Goal: Task Accomplishment & Management: Use online tool/utility

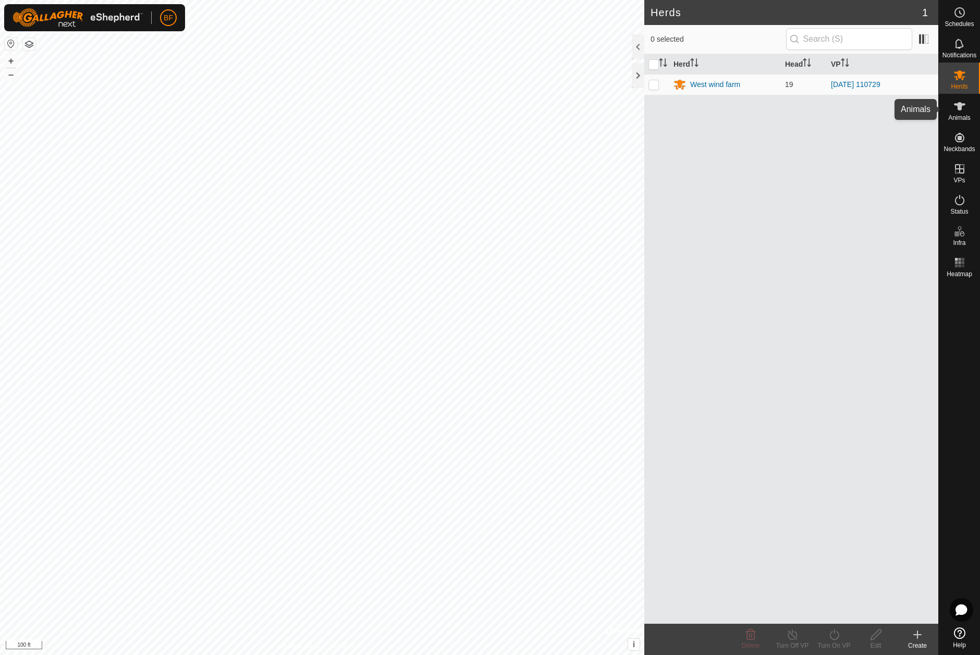
click at [966, 104] on es-animals-svg-icon at bounding box center [959, 106] width 19 height 17
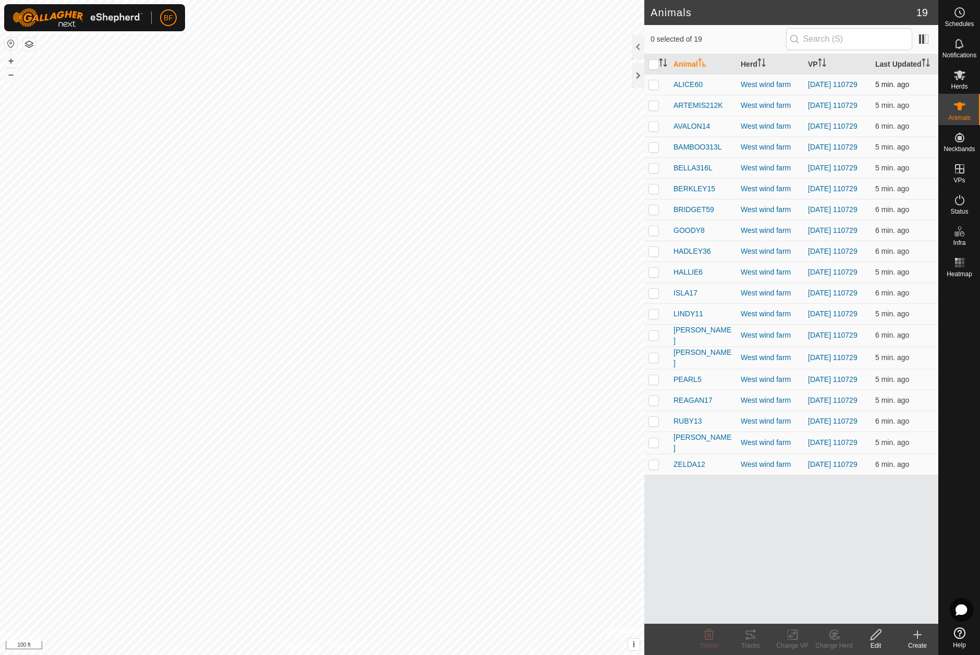
click at [654, 84] on p-checkbox at bounding box center [653, 84] width 10 height 8
click at [754, 639] on icon at bounding box center [750, 635] width 9 height 8
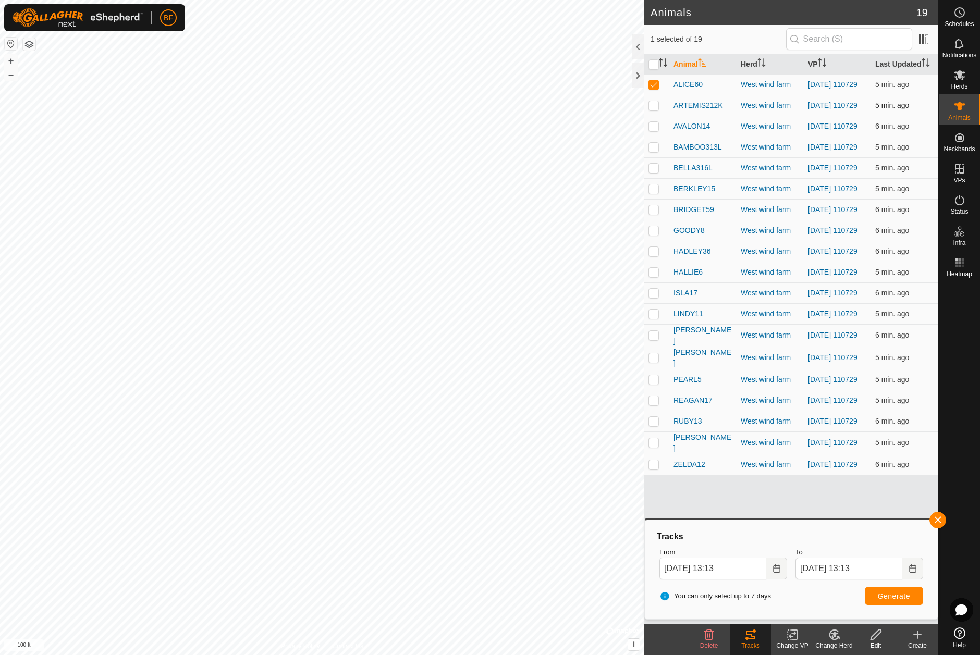
drag, startPoint x: 652, startPoint y: 83, endPoint x: 659, endPoint y: 98, distance: 16.3
click at [652, 84] on p-checkbox at bounding box center [653, 84] width 10 height 8
checkbox input "false"
drag, startPoint x: 653, startPoint y: 108, endPoint x: 664, endPoint y: 114, distance: 11.7
click at [653, 108] on p-checkbox at bounding box center [653, 105] width 10 height 8
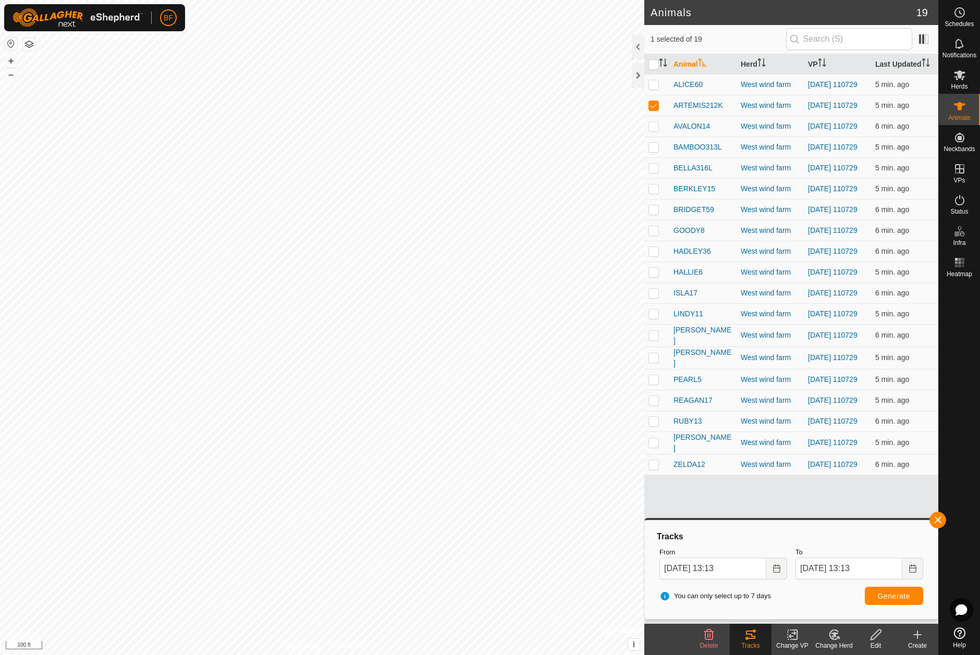
click at [936, 520] on button "button" at bounding box center [937, 520] width 17 height 17
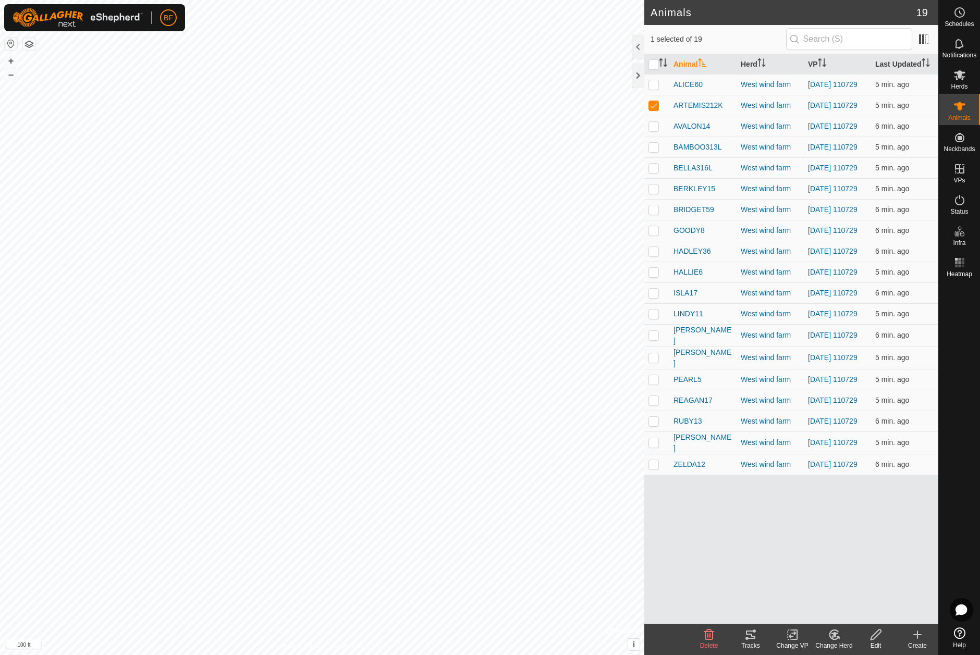
click at [750, 640] on icon at bounding box center [750, 635] width 13 height 13
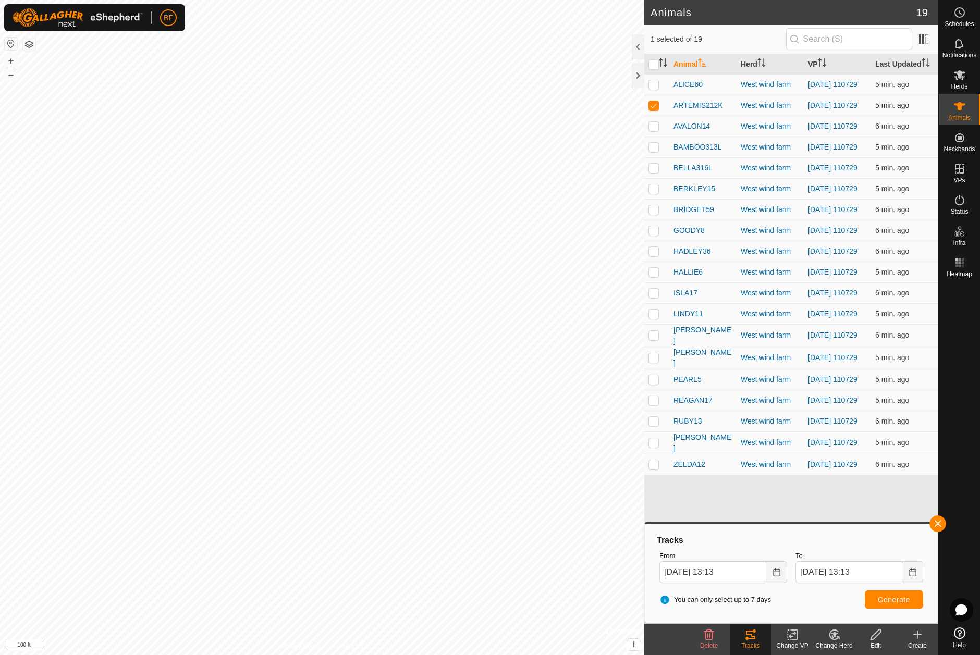
drag, startPoint x: 655, startPoint y: 107, endPoint x: 654, endPoint y: 115, distance: 8.4
click at [655, 108] on p-checkbox at bounding box center [653, 105] width 10 height 8
checkbox input "false"
click at [656, 129] on p-checkbox at bounding box center [653, 126] width 10 height 8
click at [942, 522] on button "button" at bounding box center [937, 523] width 17 height 17
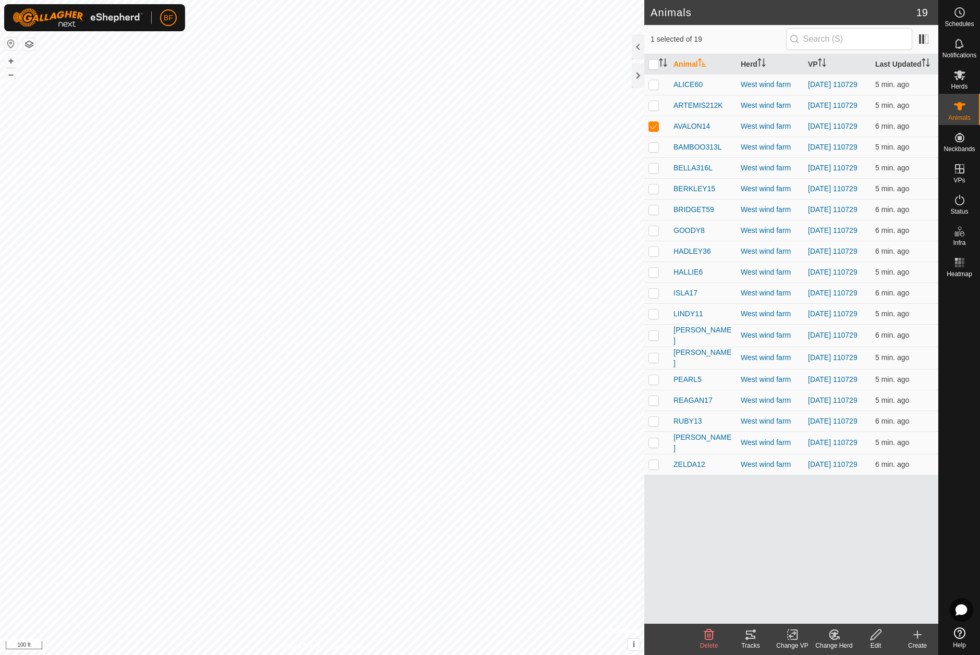
click at [751, 639] on icon at bounding box center [750, 635] width 9 height 8
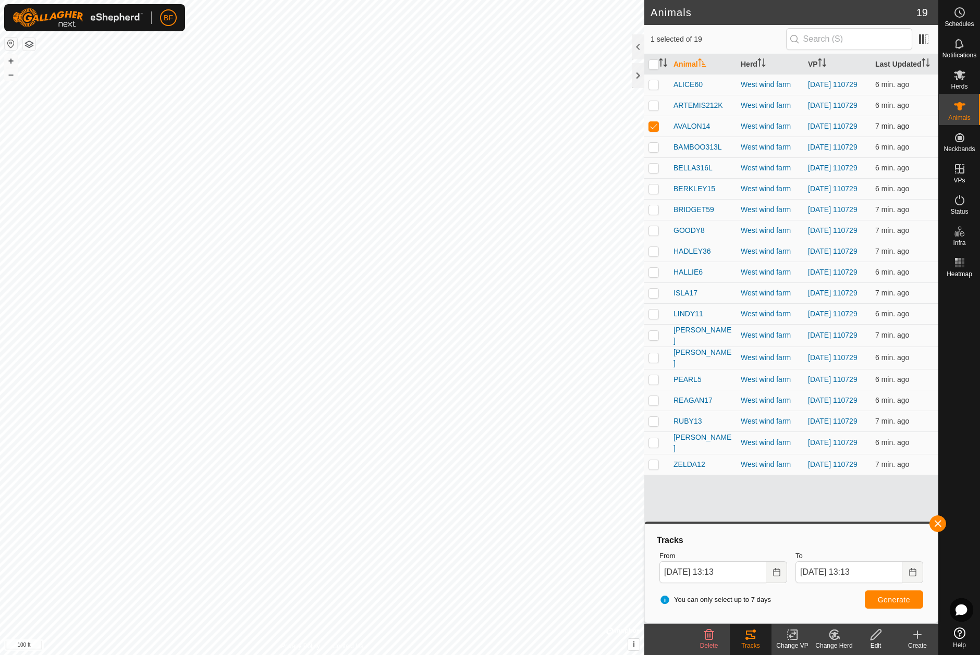
click at [656, 128] on p-checkbox at bounding box center [653, 126] width 10 height 8
checkbox input "false"
drag, startPoint x: 652, startPoint y: 152, endPoint x: 671, endPoint y: 162, distance: 21.7
click at [653, 151] on p-checkbox at bounding box center [653, 147] width 10 height 8
click at [938, 522] on button "button" at bounding box center [937, 523] width 17 height 17
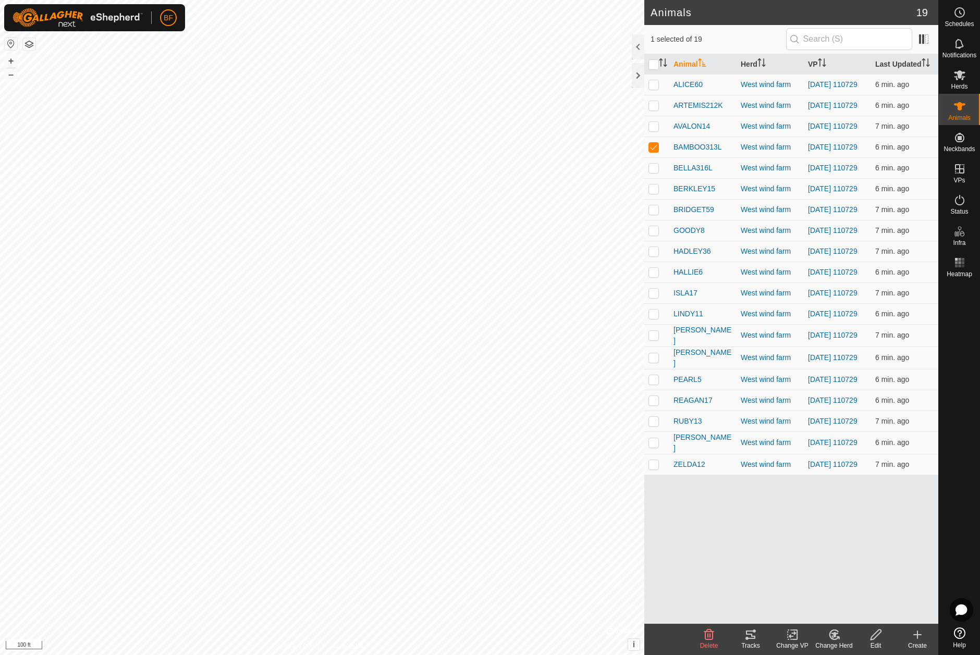
click at [750, 636] on icon at bounding box center [750, 635] width 13 height 13
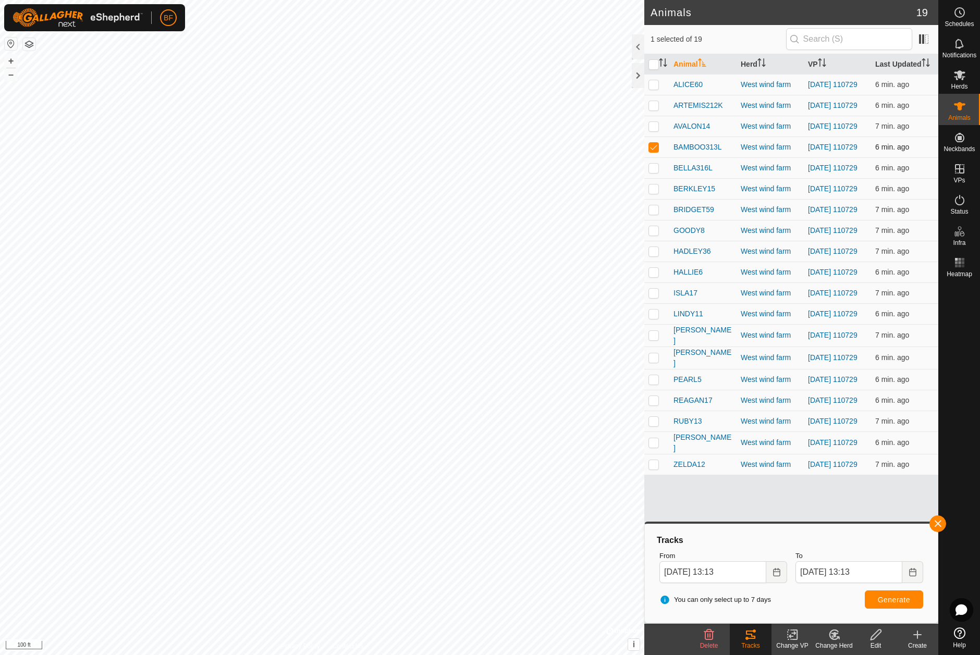
drag, startPoint x: 650, startPoint y: 145, endPoint x: 659, endPoint y: 159, distance: 16.4
click at [650, 145] on td at bounding box center [656, 147] width 25 height 21
checkbox input "false"
click at [655, 172] on p-checkbox at bounding box center [653, 168] width 10 height 8
click at [938, 526] on button "button" at bounding box center [937, 523] width 17 height 17
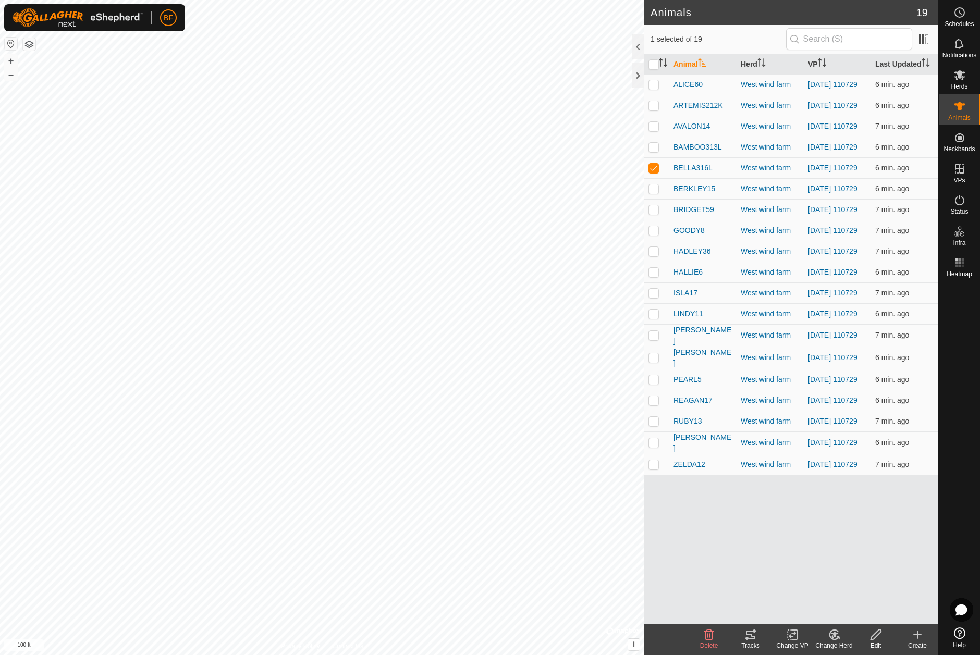
click at [751, 644] on div "Tracks" at bounding box center [751, 645] width 42 height 9
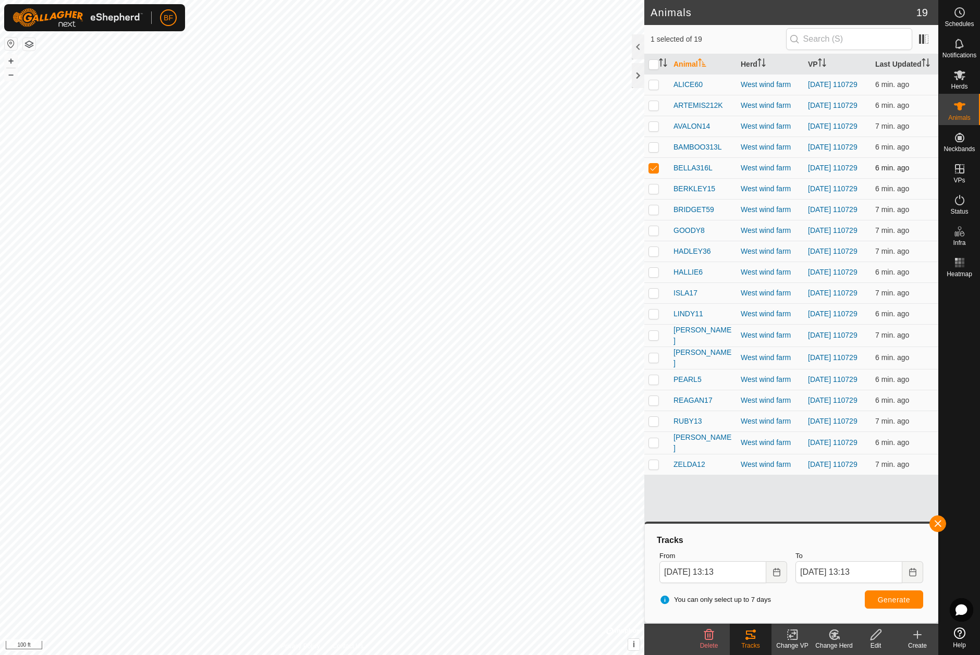
drag, startPoint x: 654, startPoint y: 173, endPoint x: 654, endPoint y: 180, distance: 7.3
click at [654, 172] on p-checkbox at bounding box center [653, 168] width 10 height 8
checkbox input "false"
click at [656, 193] on p-checkbox at bounding box center [653, 189] width 10 height 8
click at [937, 523] on button "button" at bounding box center [937, 523] width 17 height 17
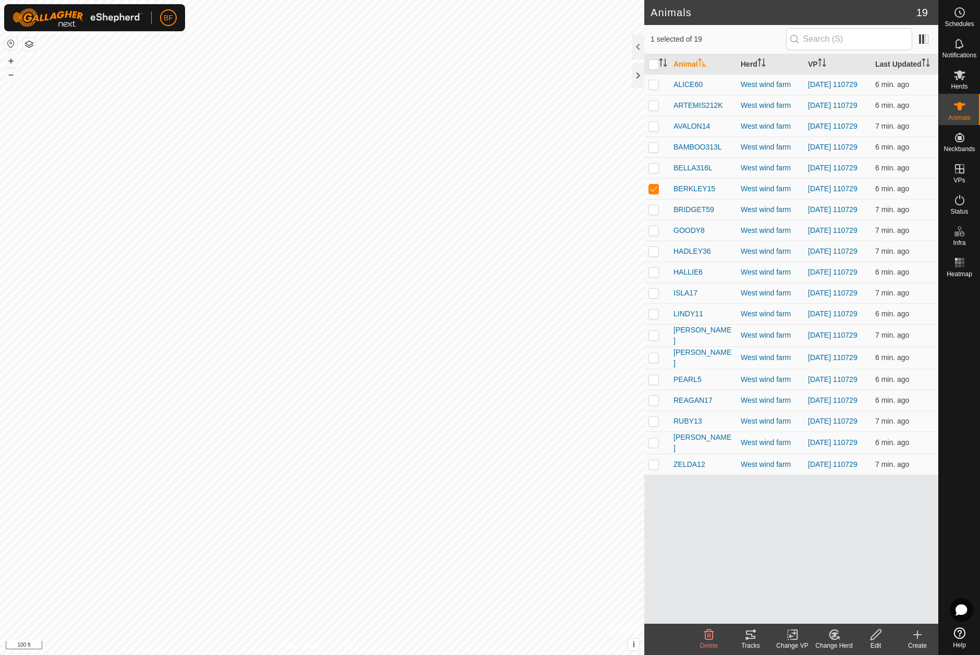
click at [753, 639] on icon at bounding box center [750, 635] width 9 height 8
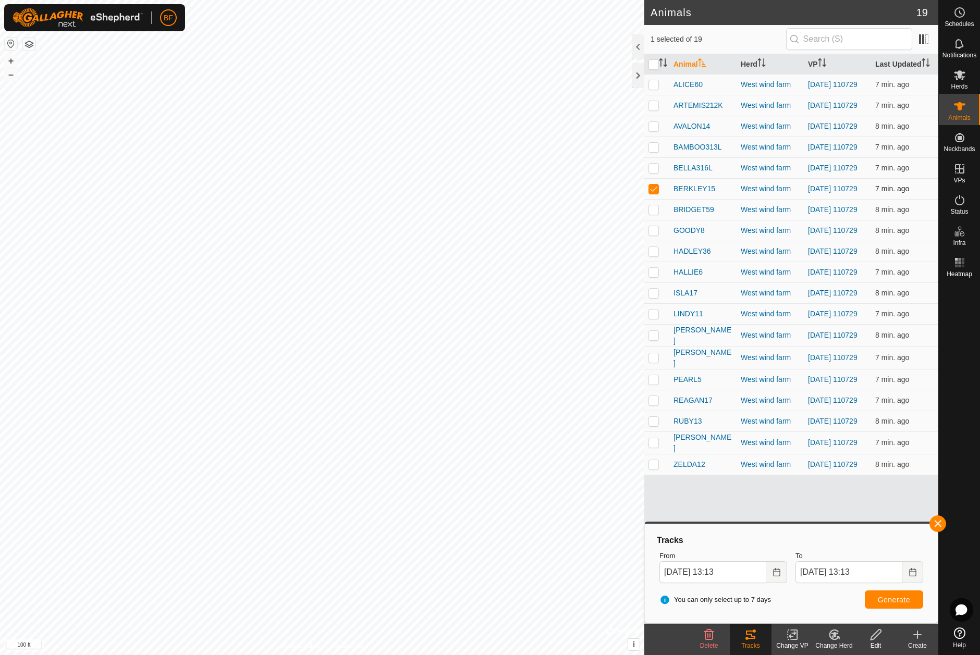
click at [655, 193] on p-checkbox at bounding box center [653, 189] width 10 height 8
checkbox input "false"
drag, startPoint x: 654, startPoint y: 219, endPoint x: 666, endPoint y: 224, distance: 12.9
click at [655, 214] on p-checkbox at bounding box center [653, 209] width 10 height 8
drag, startPoint x: 938, startPoint y: 524, endPoint x: 902, endPoint y: 543, distance: 40.3
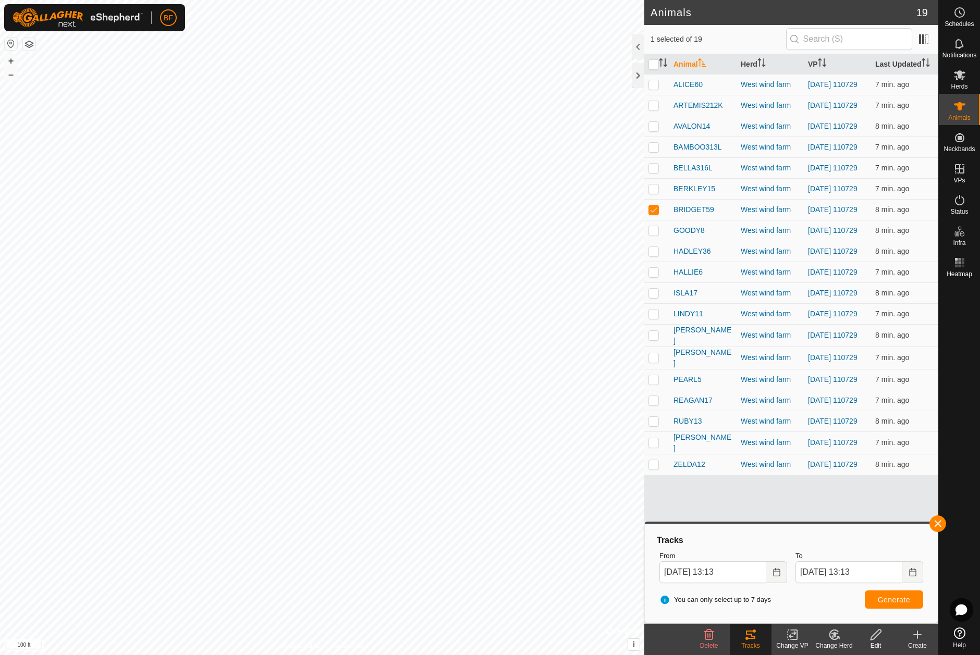
click at [935, 526] on span "button" at bounding box center [938, 524] width 8 height 8
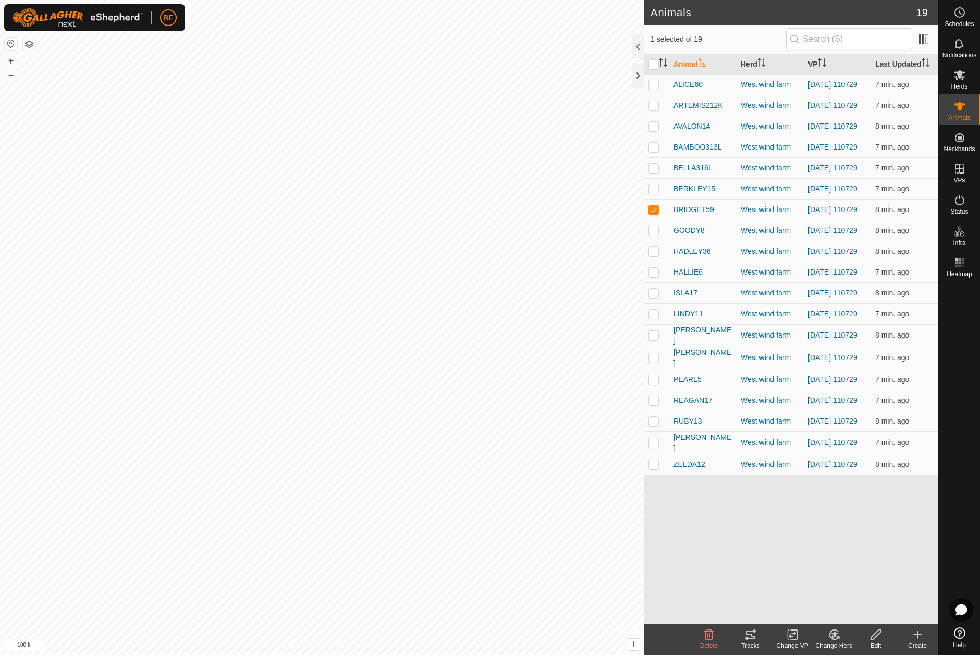
click at [751, 641] on icon at bounding box center [750, 635] width 13 height 13
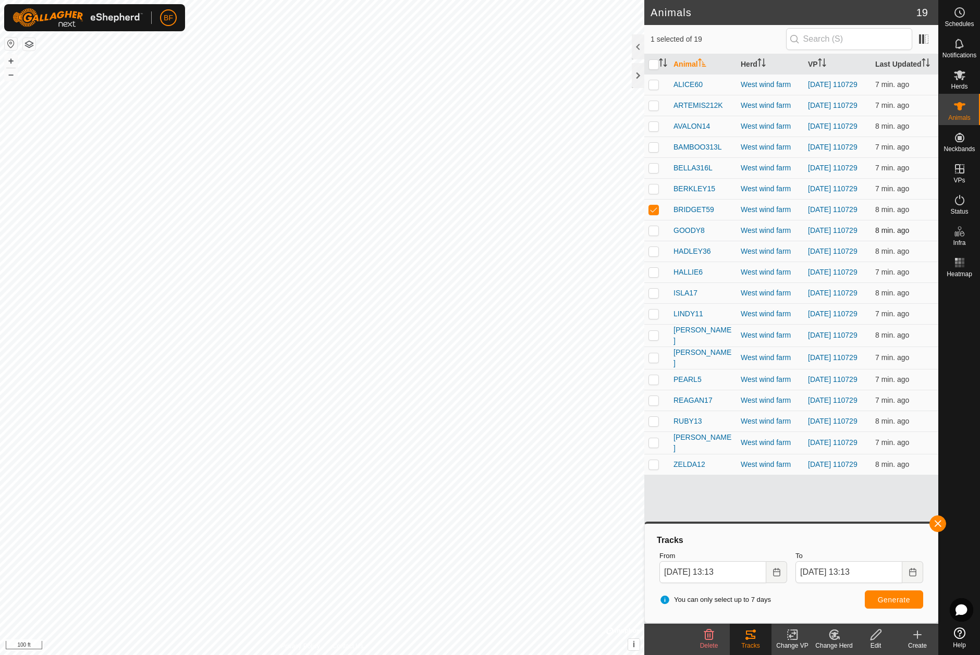
drag, startPoint x: 656, startPoint y: 220, endPoint x: 656, endPoint y: 235, distance: 14.6
click at [655, 214] on p-checkbox at bounding box center [653, 209] width 10 height 8
checkbox input "false"
drag, startPoint x: 655, startPoint y: 242, endPoint x: 686, endPoint y: 255, distance: 33.9
click at [655, 235] on p-checkbox at bounding box center [653, 230] width 10 height 8
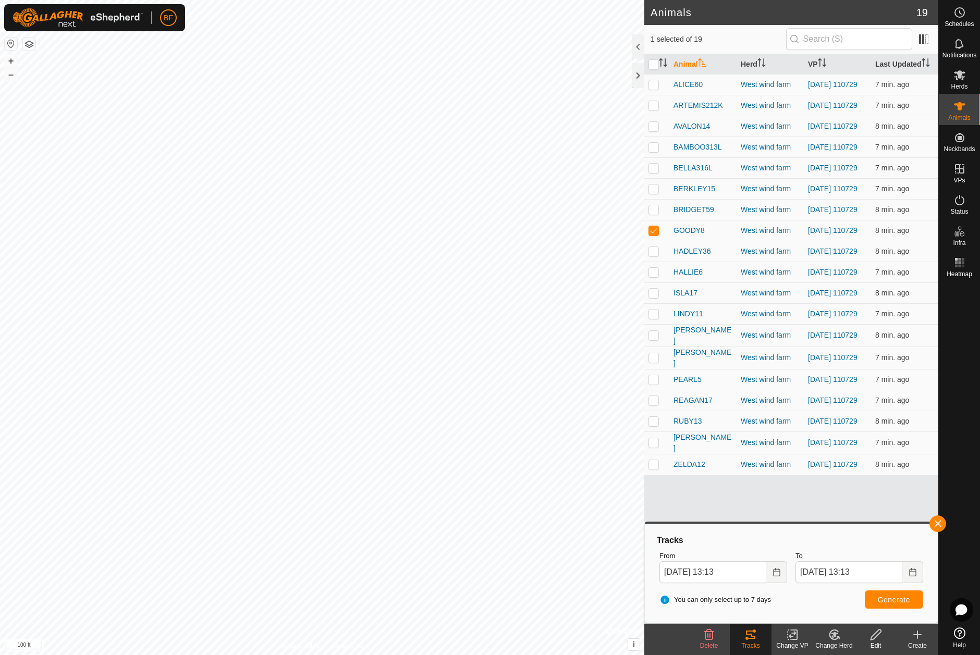
drag, startPoint x: 935, startPoint y: 520, endPoint x: 925, endPoint y: 530, distance: 13.6
click at [935, 520] on button "button" at bounding box center [937, 523] width 17 height 17
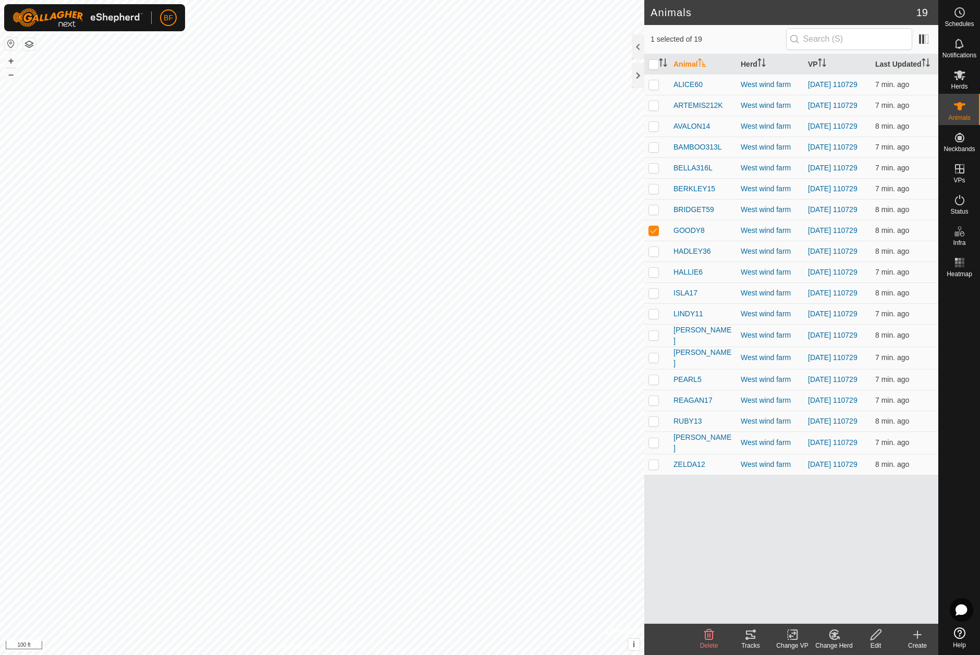
click at [752, 636] on icon at bounding box center [750, 635] width 9 height 8
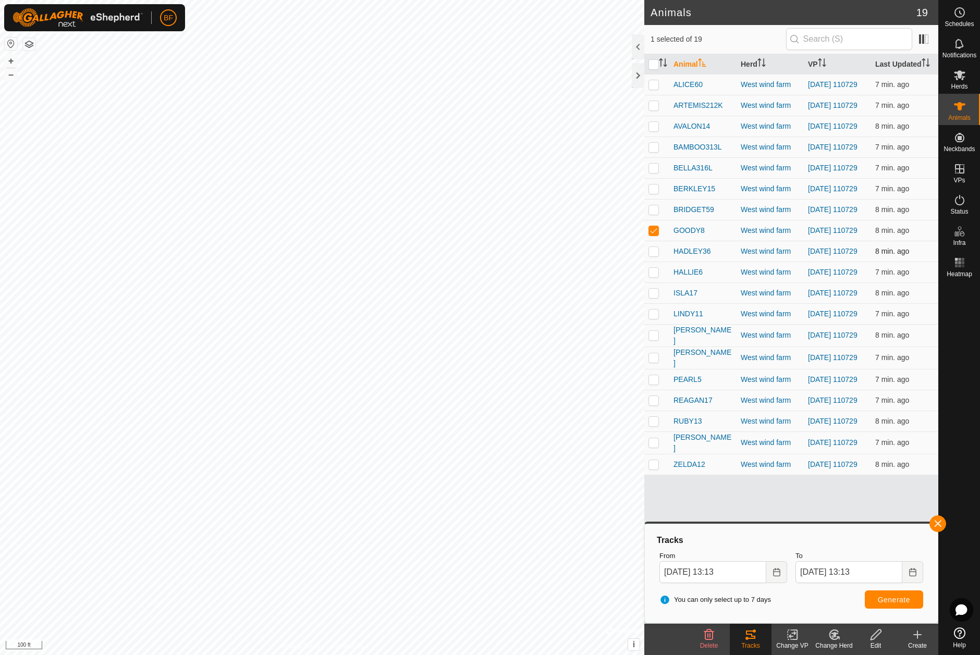
drag, startPoint x: 654, startPoint y: 241, endPoint x: 655, endPoint y: 254, distance: 13.1
click at [654, 235] on p-checkbox at bounding box center [653, 230] width 10 height 8
checkbox input "false"
click at [655, 255] on p-checkbox at bounding box center [653, 251] width 10 height 8
click at [937, 525] on button "button" at bounding box center [937, 523] width 17 height 17
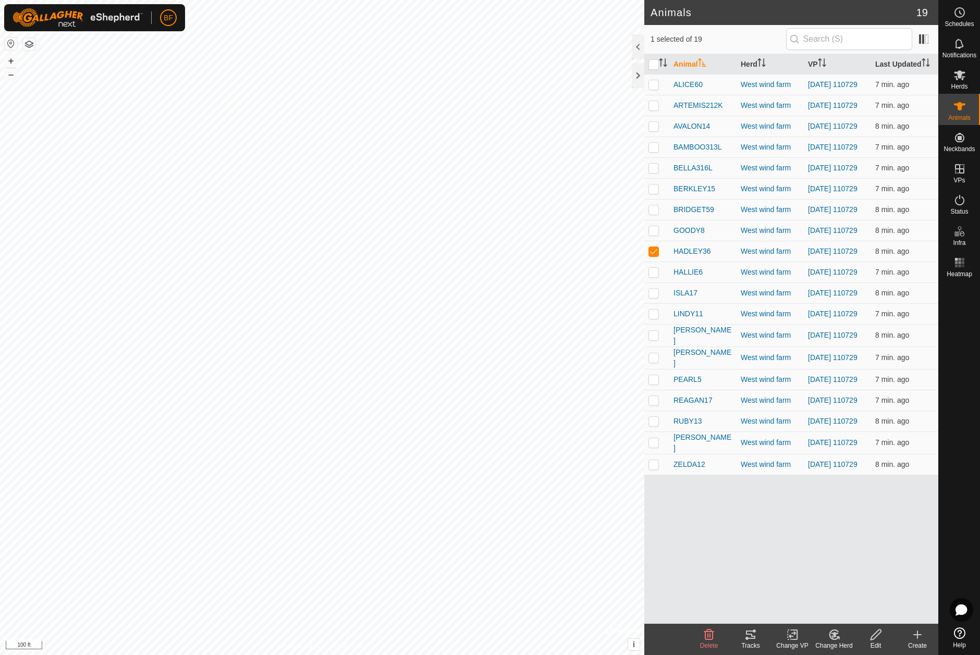
click at [756, 635] on icon at bounding box center [750, 635] width 13 height 13
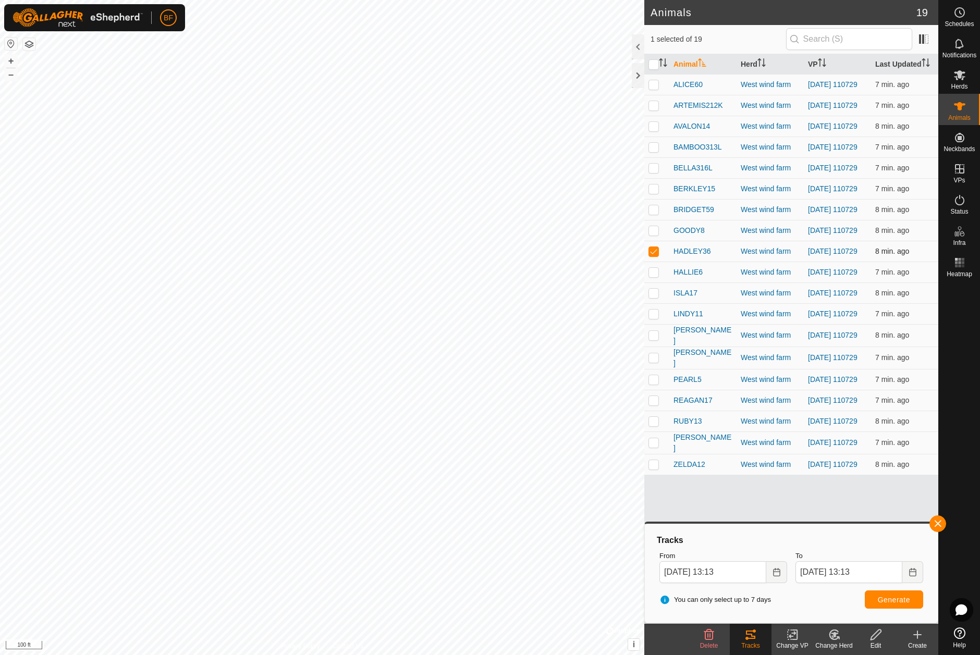
click at [654, 255] on p-checkbox at bounding box center [653, 251] width 10 height 8
checkbox input "false"
click at [655, 276] on p-checkbox at bounding box center [653, 272] width 10 height 8
click at [939, 523] on button "button" at bounding box center [937, 523] width 17 height 17
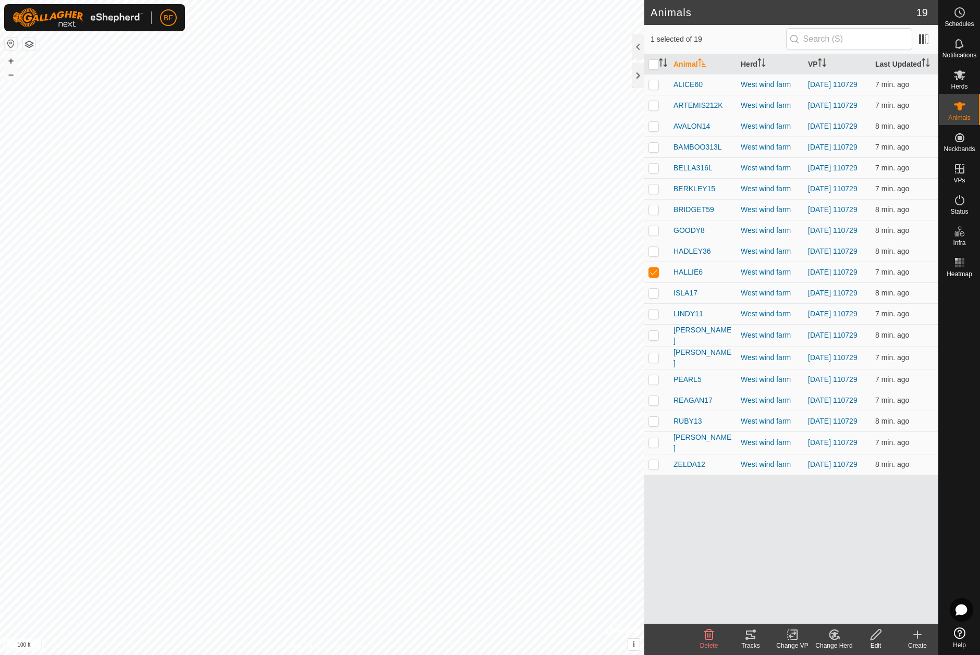
click at [754, 639] on icon at bounding box center [750, 635] width 9 height 8
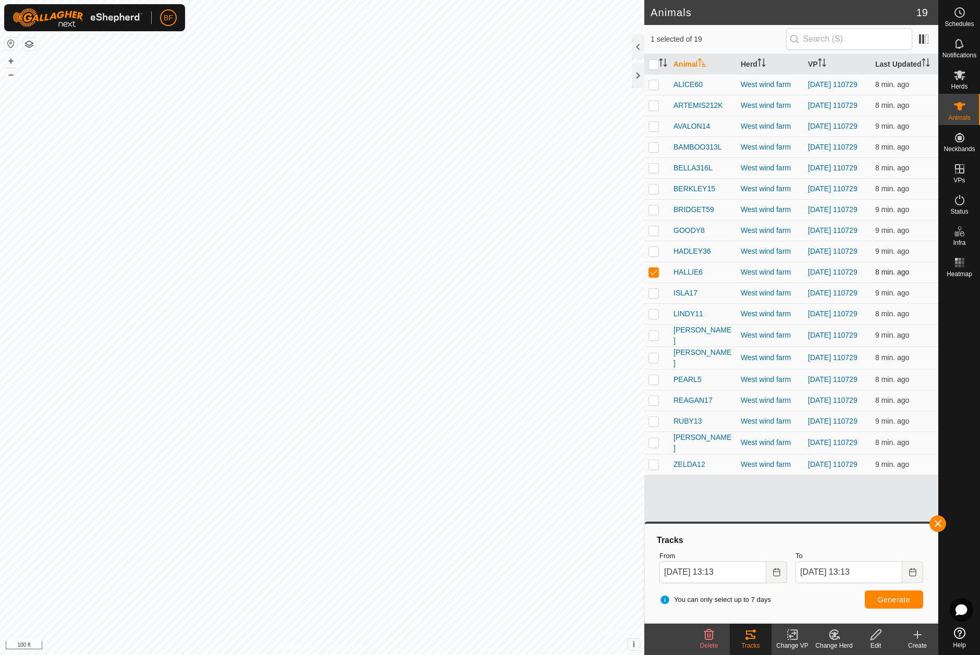
click at [655, 276] on p-checkbox at bounding box center [653, 272] width 10 height 8
checkbox input "false"
click at [656, 297] on p-checkbox at bounding box center [653, 293] width 10 height 8
click at [937, 519] on button "button" at bounding box center [937, 523] width 17 height 17
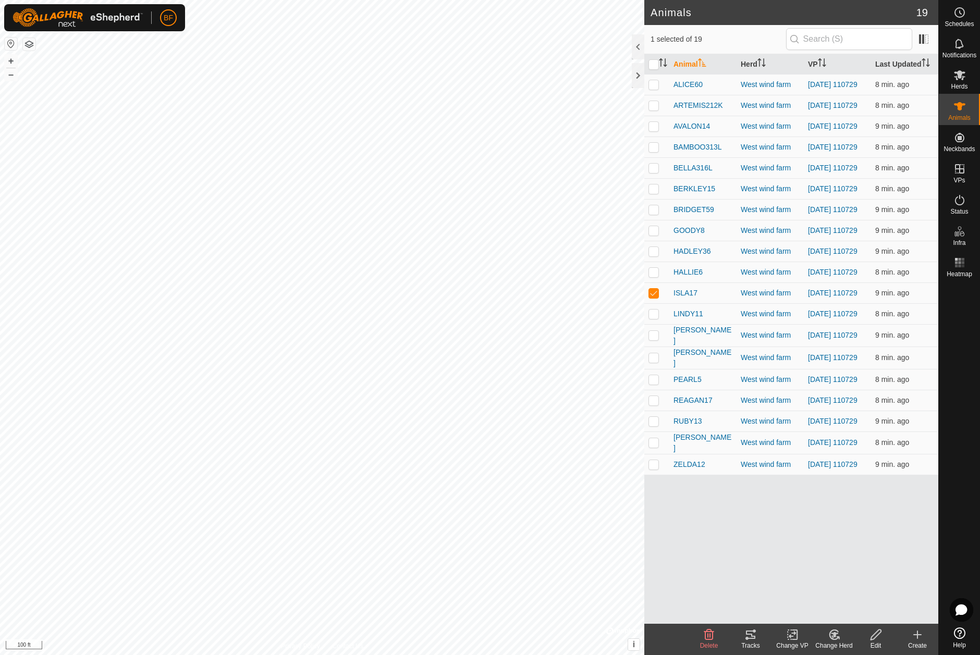
click at [750, 639] on icon at bounding box center [750, 635] width 9 height 8
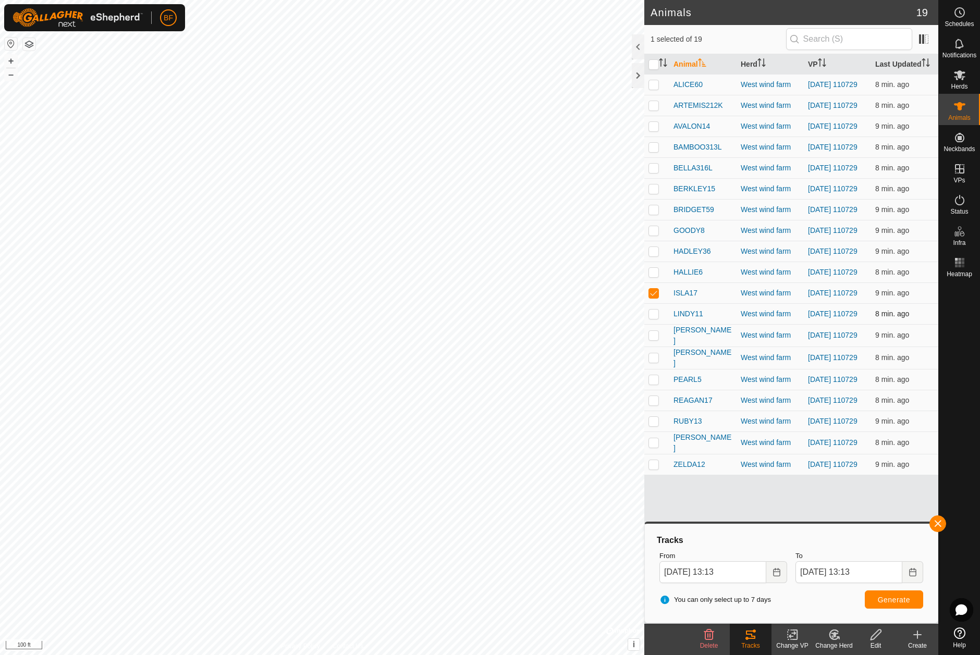
drag, startPoint x: 652, startPoint y: 310, endPoint x: 660, endPoint y: 326, distance: 18.2
click at [652, 297] on p-checkbox at bounding box center [653, 293] width 10 height 8
checkbox input "false"
click at [654, 318] on p-checkbox at bounding box center [653, 314] width 10 height 8
drag, startPoint x: 937, startPoint y: 520, endPoint x: 911, endPoint y: 538, distance: 31.5
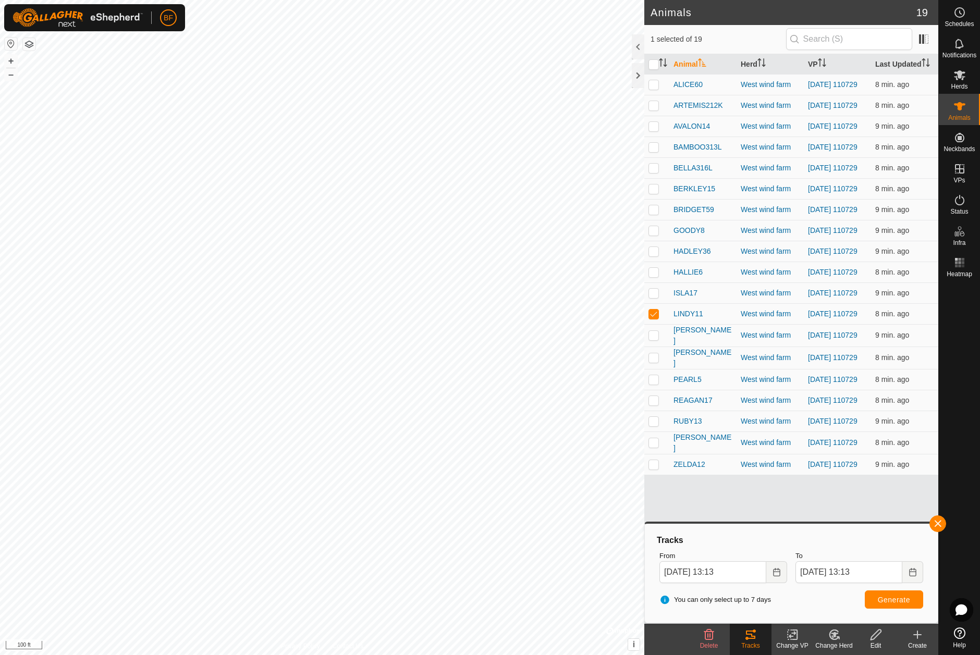
click at [937, 520] on button "button" at bounding box center [937, 523] width 17 height 17
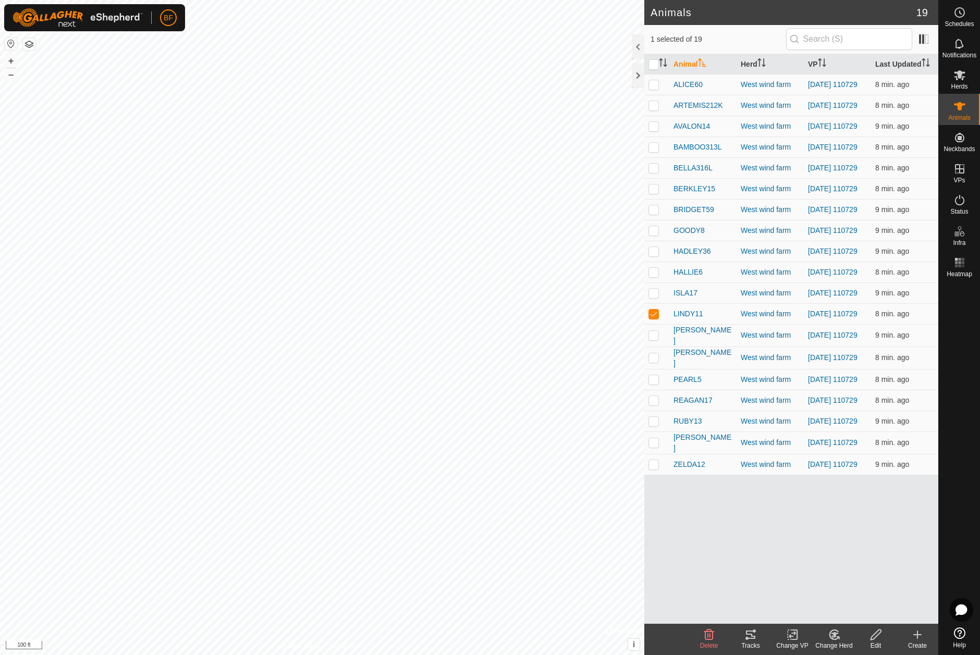
click at [758, 636] on tracks-svg-icon at bounding box center [751, 635] width 42 height 13
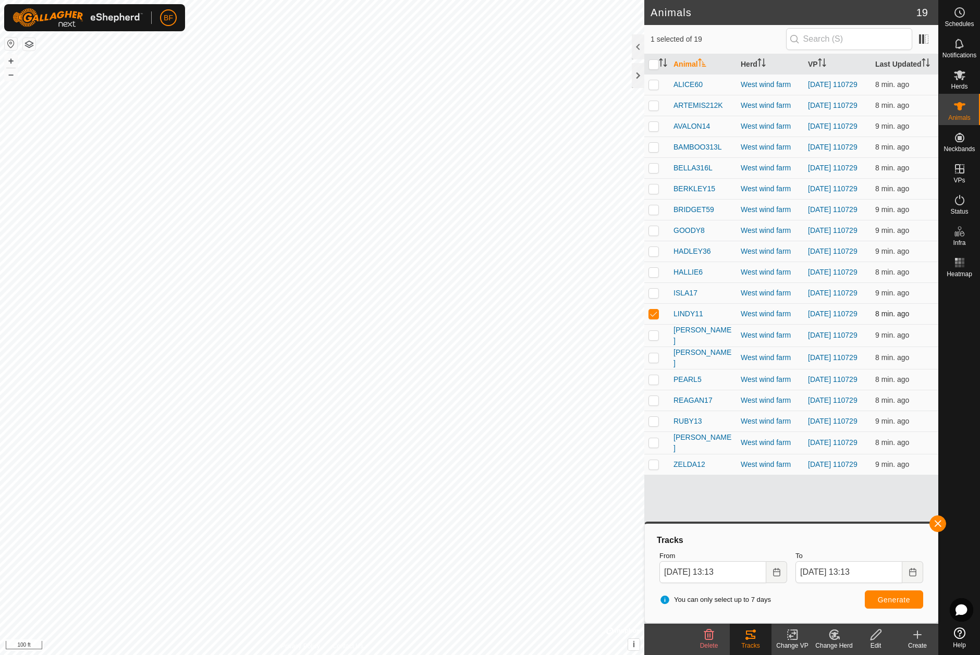
drag, startPoint x: 657, startPoint y: 332, endPoint x: 655, endPoint y: 341, distance: 9.6
click at [656, 318] on p-checkbox at bounding box center [653, 314] width 10 height 8
checkbox input "false"
click at [653, 339] on p-checkbox at bounding box center [653, 335] width 10 height 8
click at [656, 339] on p-checkbox at bounding box center [653, 335] width 10 height 8
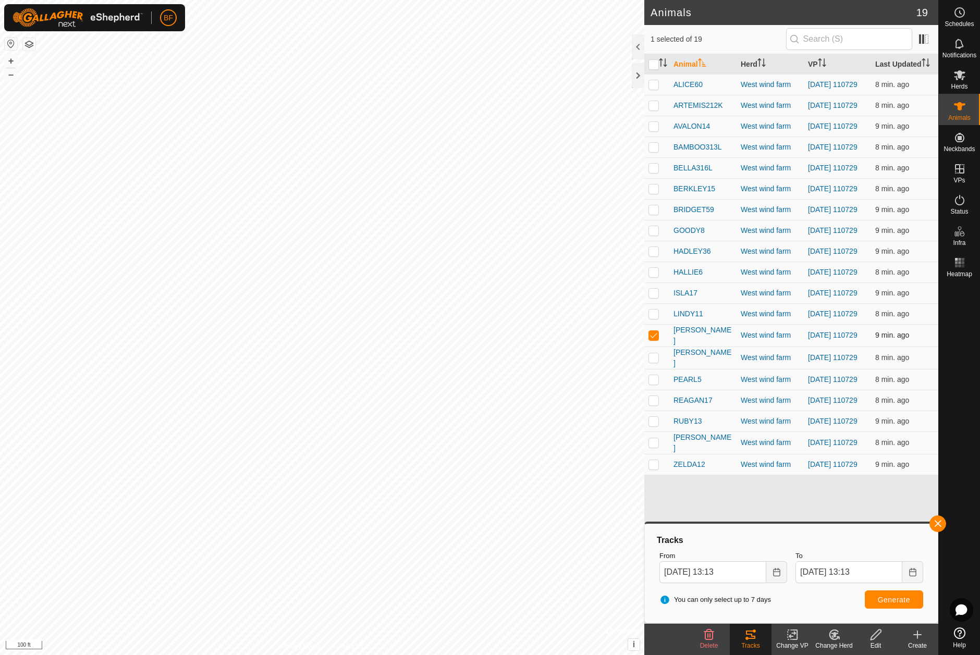
checkbox input "false"
drag, startPoint x: 655, startPoint y: 374, endPoint x: 704, endPoint y: 397, distance: 53.6
click at [656, 362] on p-checkbox at bounding box center [653, 357] width 10 height 8
drag, startPoint x: 940, startPoint y: 520, endPoint x: 899, endPoint y: 552, distance: 52.0
click at [939, 521] on button "button" at bounding box center [937, 523] width 17 height 17
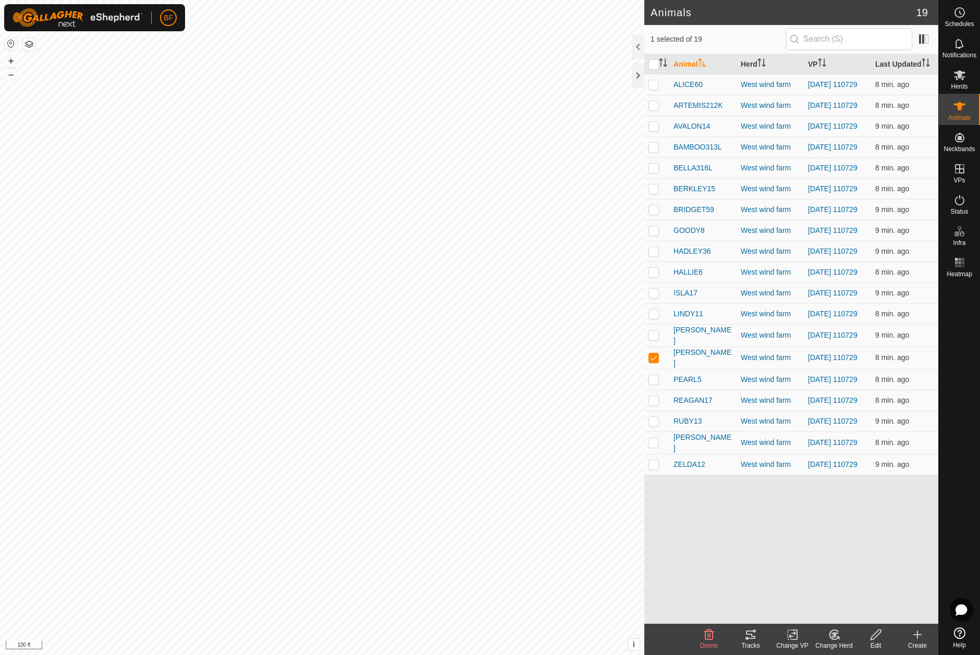
click at [747, 637] on icon at bounding box center [746, 638] width 3 height 3
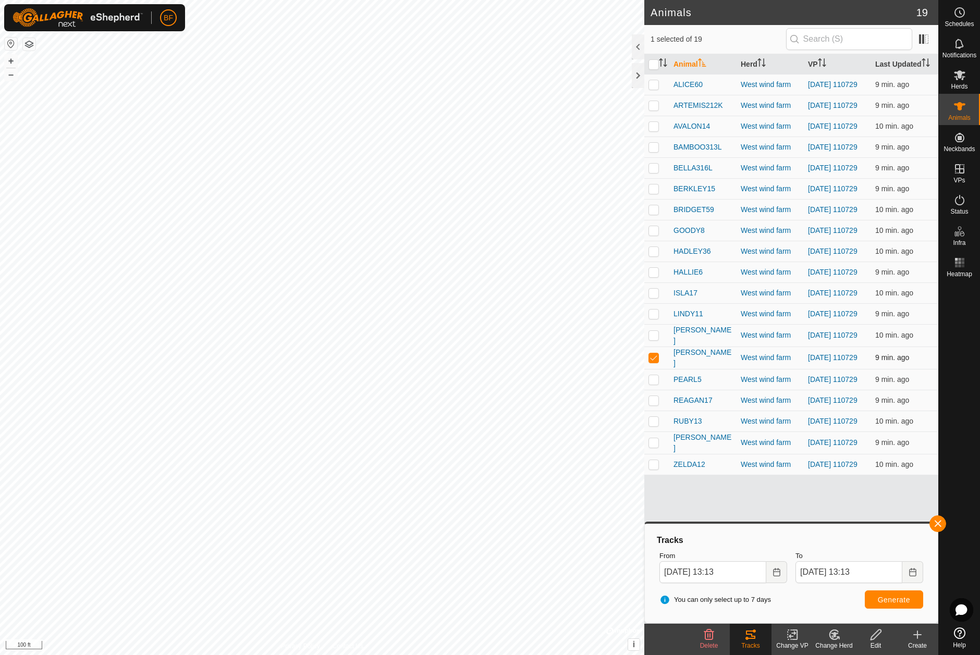
drag, startPoint x: 654, startPoint y: 376, endPoint x: 656, endPoint y: 366, distance: 9.6
click at [654, 362] on p-checkbox at bounding box center [653, 357] width 10 height 8
checkbox input "false"
drag, startPoint x: 656, startPoint y: 353, endPoint x: 747, endPoint y: 403, distance: 104.0
click at [656, 339] on p-checkbox at bounding box center [653, 335] width 10 height 8
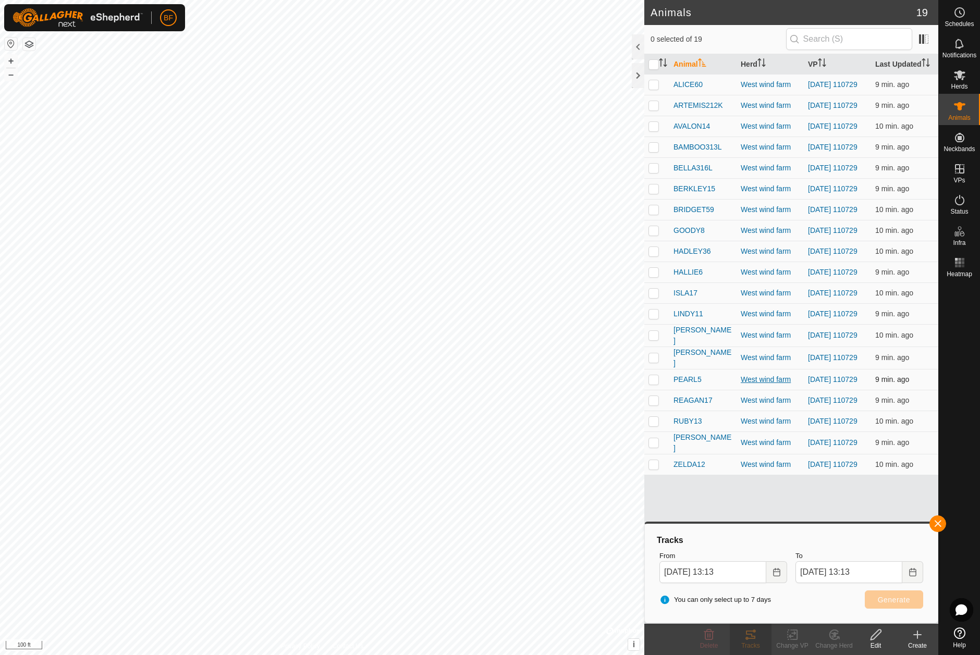
checkbox input "true"
drag, startPoint x: 937, startPoint y: 521, endPoint x: 905, endPoint y: 546, distance: 40.6
click at [934, 524] on span "button" at bounding box center [938, 524] width 8 height 8
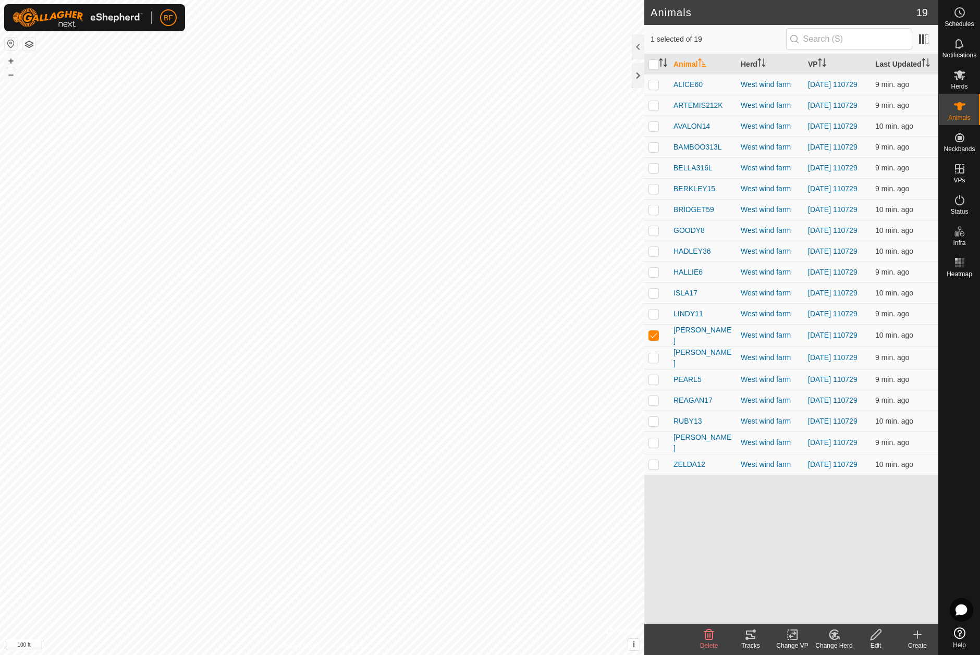
click at [746, 635] on icon at bounding box center [750, 635] width 13 height 13
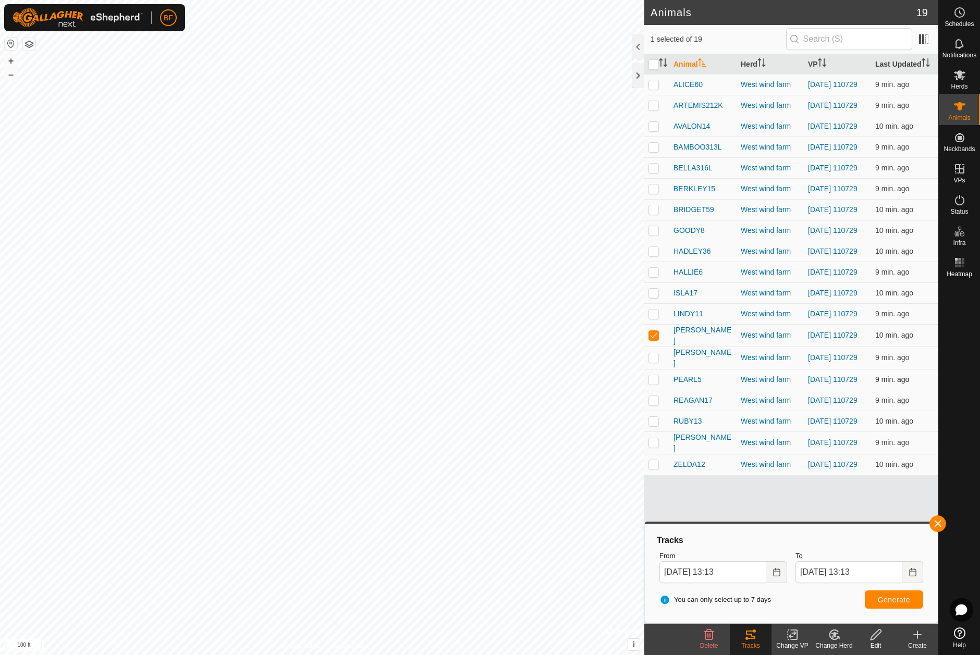
click at [656, 384] on p-checkbox at bounding box center [653, 379] width 10 height 8
checkbox input "true"
drag, startPoint x: 656, startPoint y: 352, endPoint x: 717, endPoint y: 386, distance: 69.8
click at [656, 339] on p-checkbox at bounding box center [653, 335] width 10 height 8
checkbox input "false"
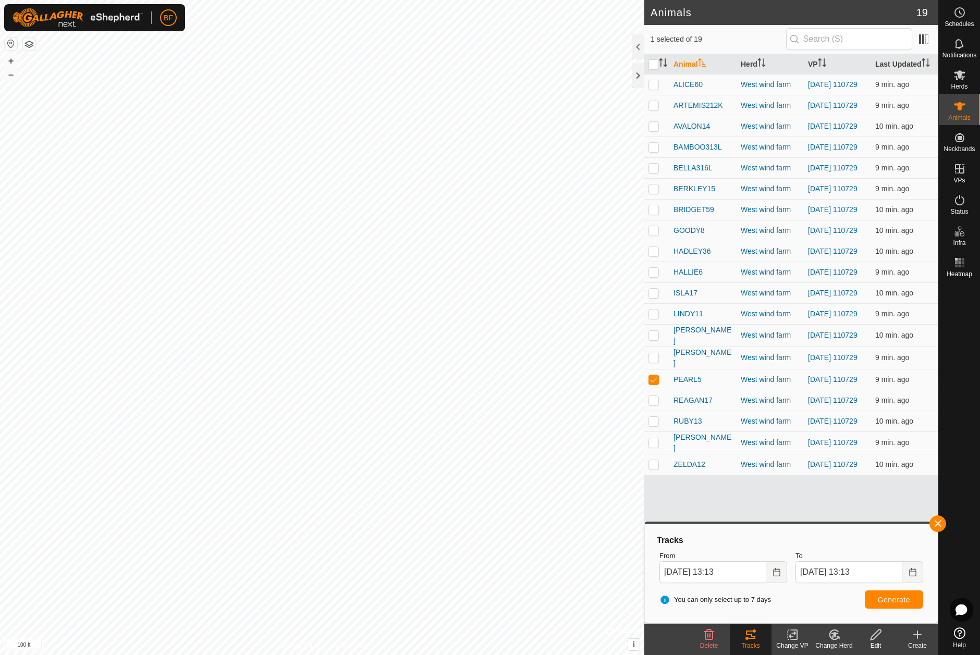
drag, startPoint x: 938, startPoint y: 519, endPoint x: 926, endPoint y: 524, distance: 12.6
click at [937, 519] on button "button" at bounding box center [937, 523] width 17 height 17
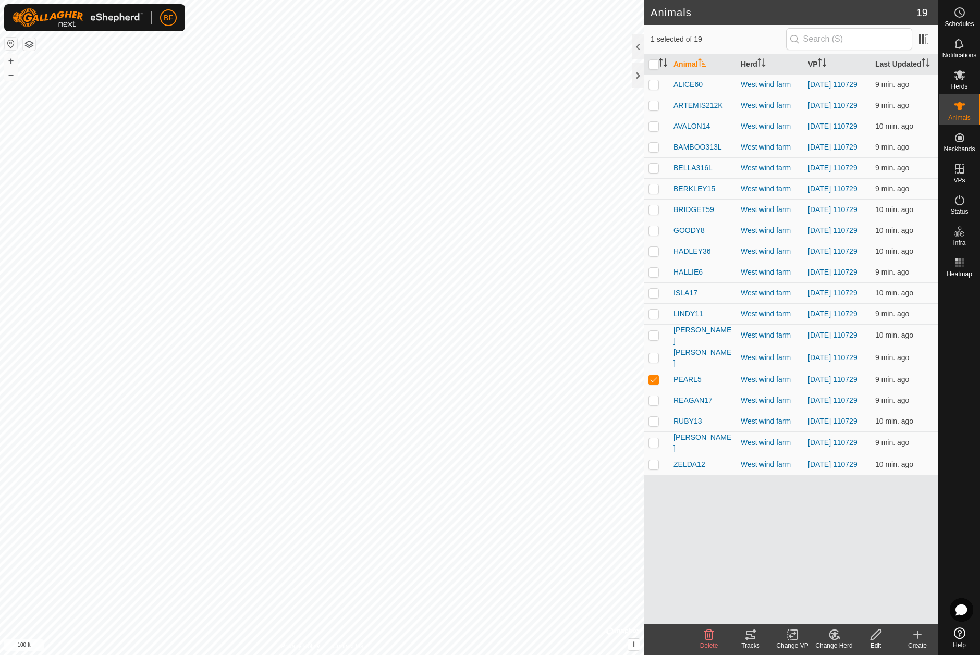
click at [747, 638] on icon at bounding box center [750, 635] width 9 height 8
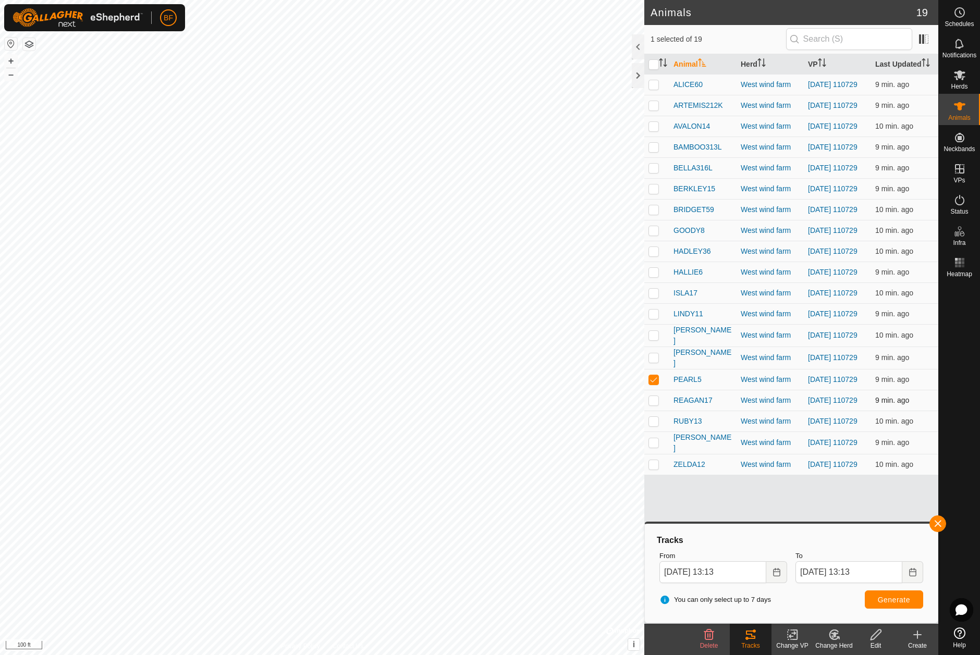
drag, startPoint x: 654, startPoint y: 395, endPoint x: 655, endPoint y: 412, distance: 16.7
click at [654, 384] on p-checkbox at bounding box center [653, 379] width 10 height 8
checkbox input "false"
drag, startPoint x: 655, startPoint y: 424, endPoint x: 699, endPoint y: 440, distance: 47.2
click at [657, 404] on p-checkbox at bounding box center [653, 400] width 10 height 8
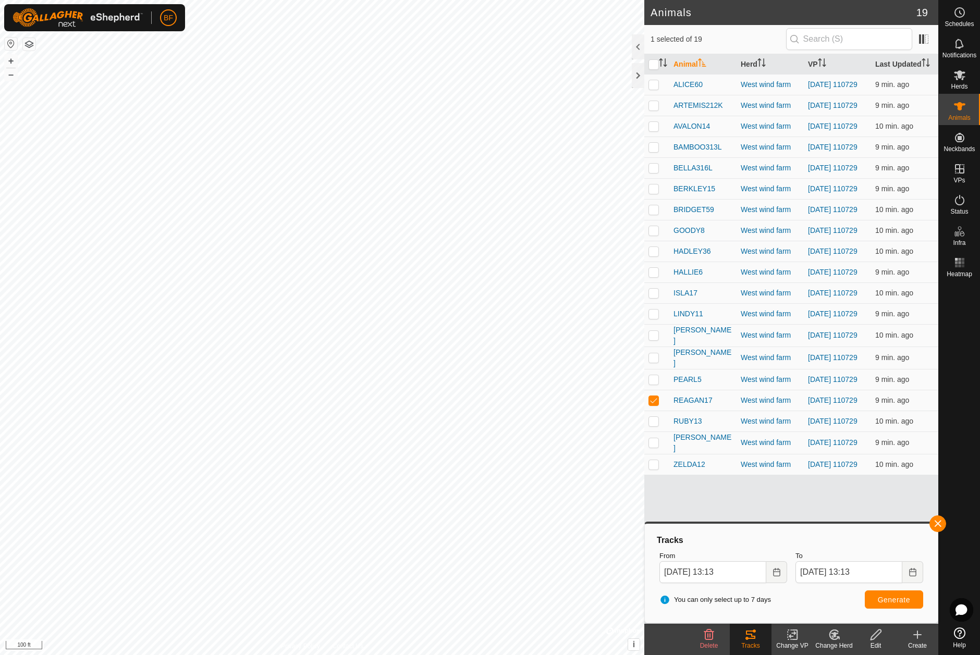
drag, startPoint x: 941, startPoint y: 521, endPoint x: 900, endPoint y: 543, distance: 46.4
click at [941, 521] on button "button" at bounding box center [937, 523] width 17 height 17
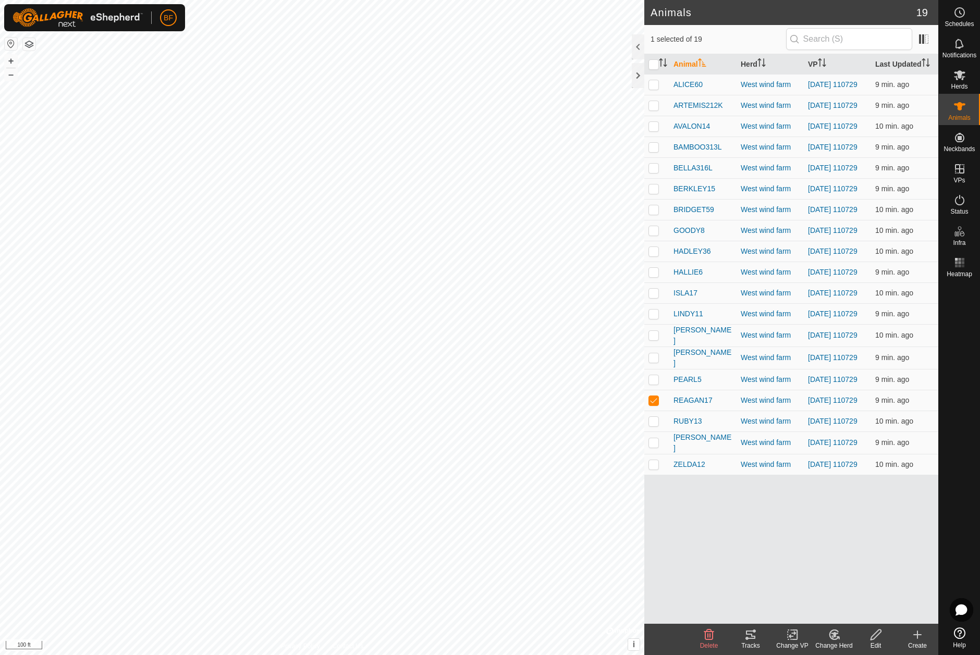
click at [756, 636] on icon at bounding box center [750, 635] width 13 height 13
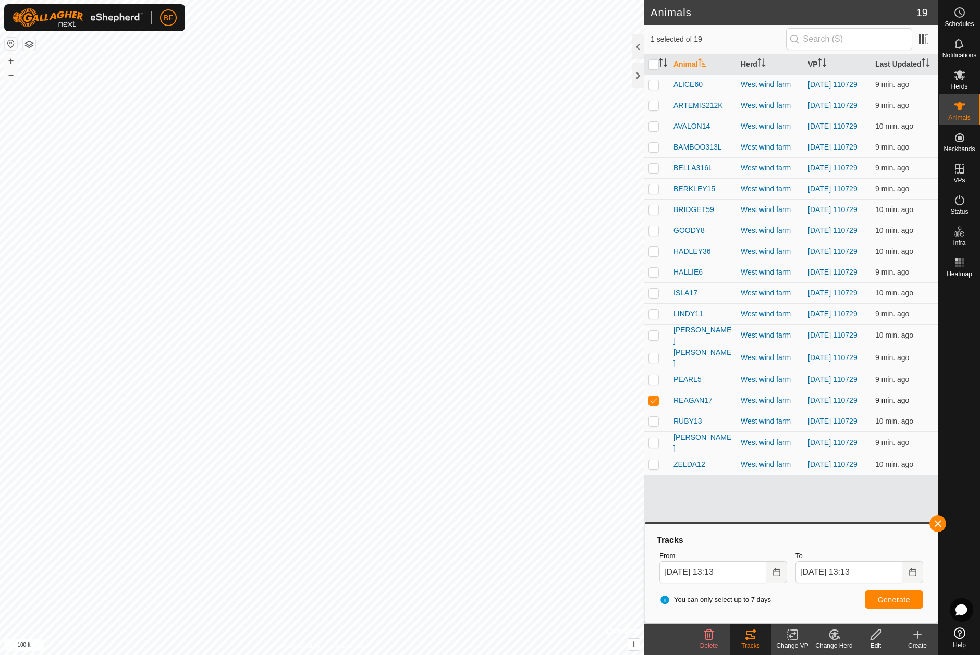
click at [654, 404] on p-checkbox at bounding box center [653, 400] width 10 height 8
checkbox input "false"
drag, startPoint x: 654, startPoint y: 445, endPoint x: 789, endPoint y: 462, distance: 135.6
click at [661, 432] on td at bounding box center [656, 421] width 25 height 21
click at [939, 524] on span "button" at bounding box center [938, 524] width 8 height 8
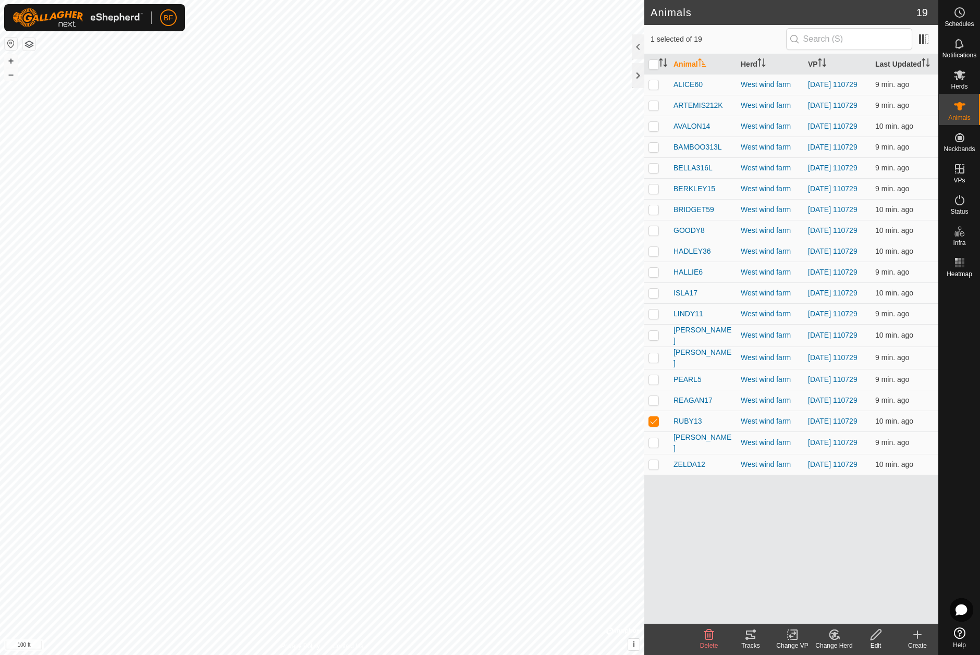
click at [750, 640] on icon at bounding box center [750, 635] width 13 height 13
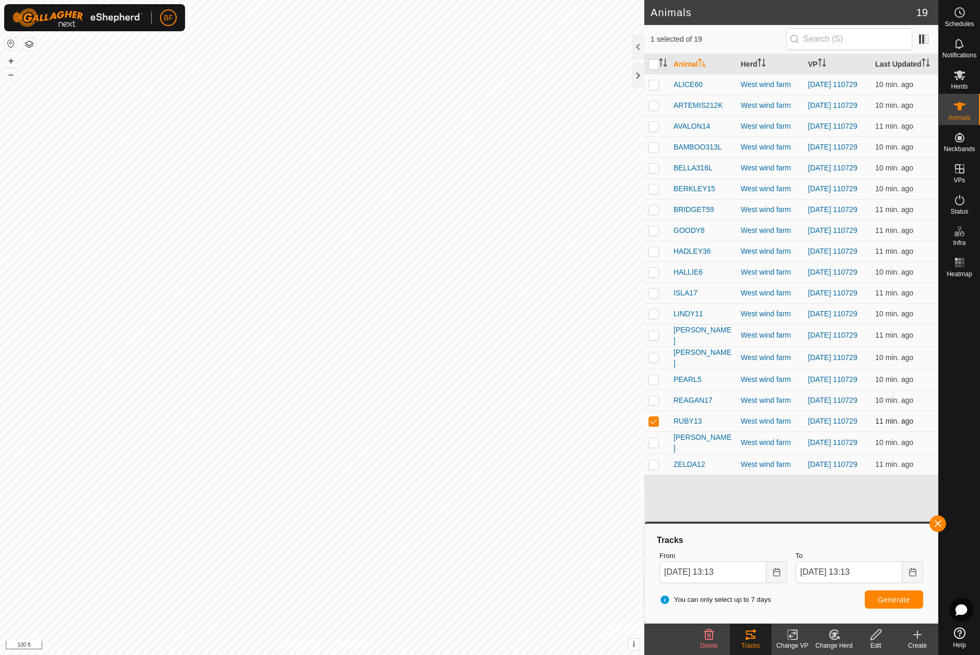
drag, startPoint x: 655, startPoint y: 439, endPoint x: 655, endPoint y: 448, distance: 8.9
click at [655, 425] on p-checkbox at bounding box center [653, 421] width 10 height 8
checkbox input "false"
drag, startPoint x: 654, startPoint y: 466, endPoint x: 755, endPoint y: 490, distance: 104.4
click at [654, 447] on p-checkbox at bounding box center [653, 442] width 10 height 8
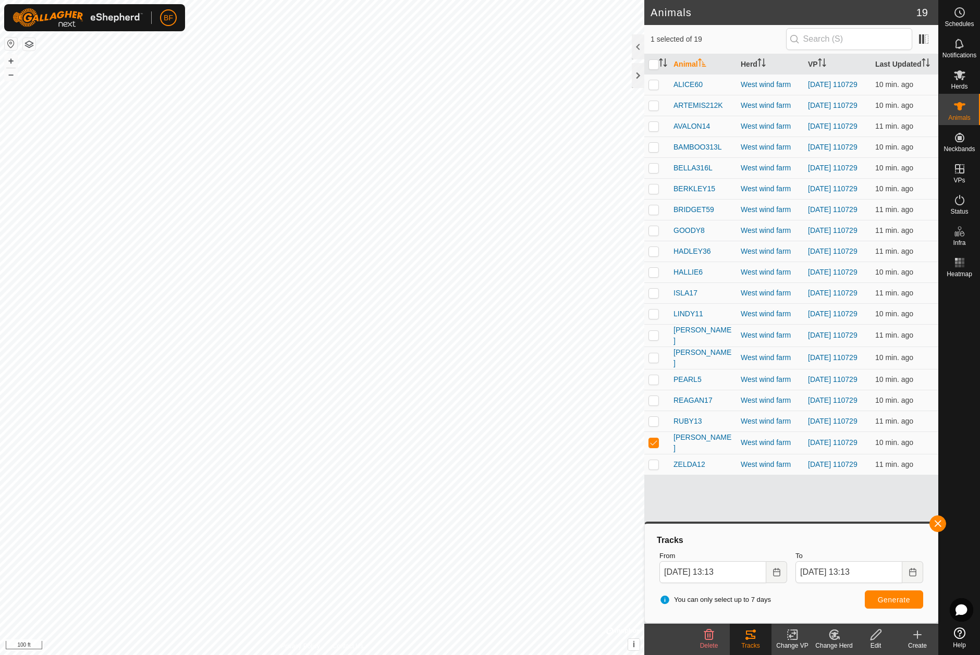
drag, startPoint x: 940, startPoint y: 522, endPoint x: 915, endPoint y: 537, distance: 29.1
click at [940, 522] on button "button" at bounding box center [937, 523] width 17 height 17
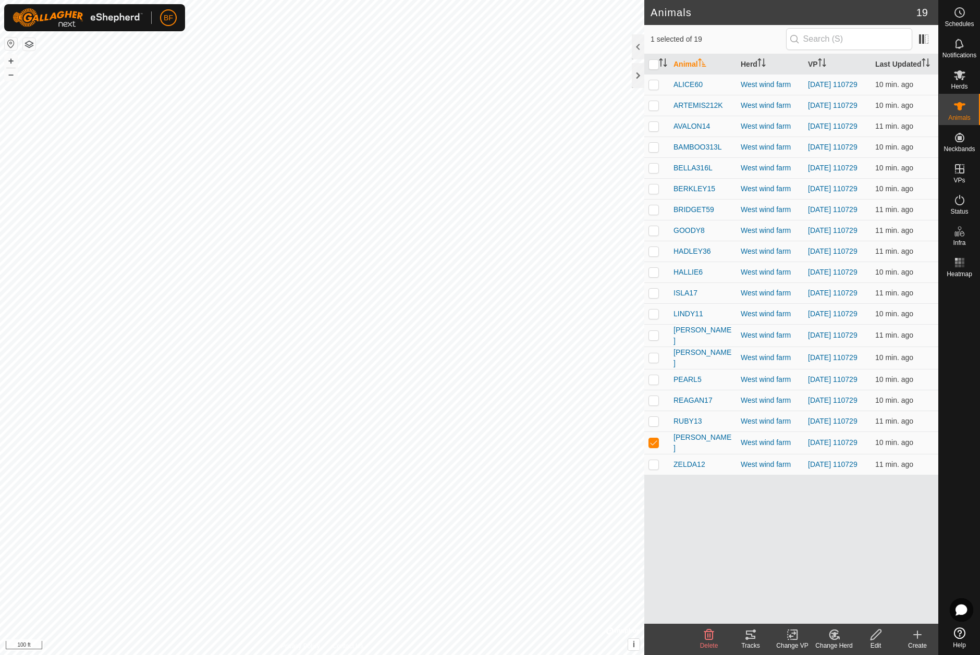
click at [753, 640] on icon at bounding box center [750, 635] width 13 height 13
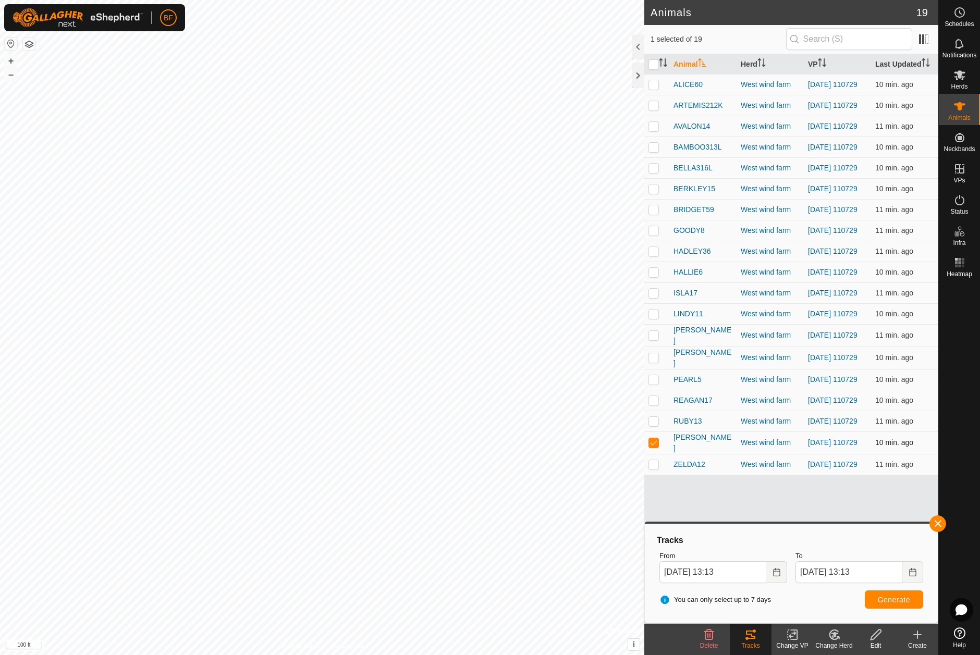
click at [658, 447] on p-checkbox at bounding box center [653, 442] width 10 height 8
checkbox input "false"
drag, startPoint x: 654, startPoint y: 484, endPoint x: 693, endPoint y: 492, distance: 39.9
click at [656, 469] on p-checkbox at bounding box center [653, 464] width 10 height 8
checkbox input "true"
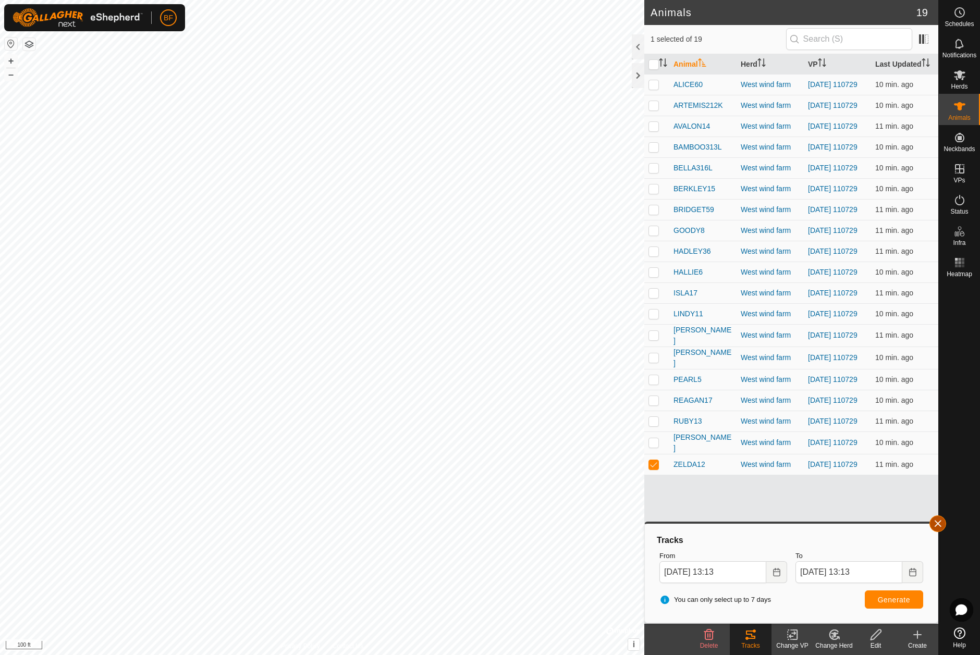
click at [939, 521] on button "button" at bounding box center [937, 523] width 17 height 17
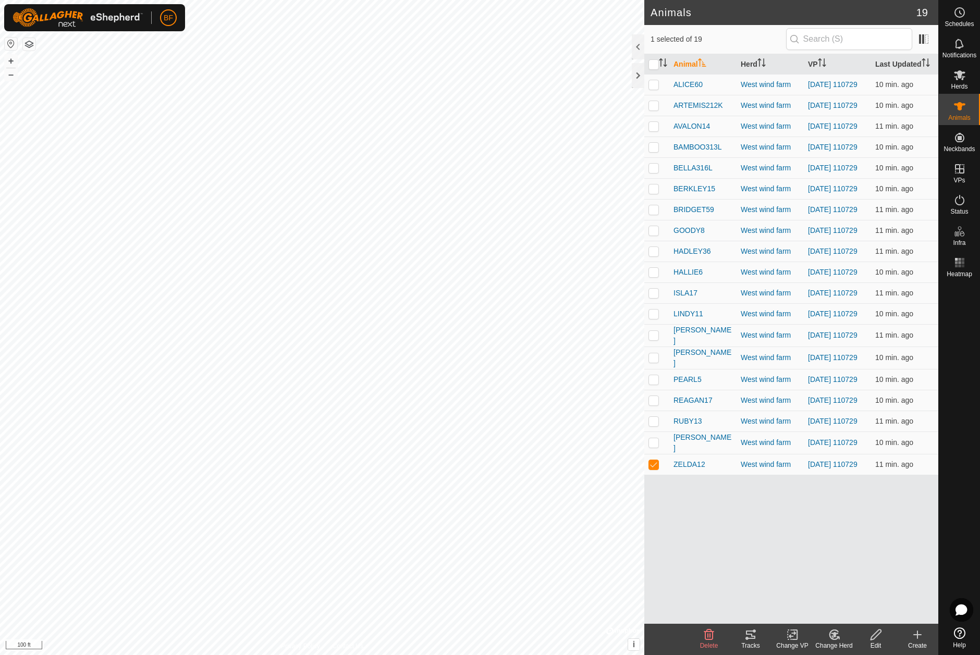
click at [753, 633] on icon at bounding box center [750, 635] width 13 height 13
